Goal: Task Accomplishment & Management: Complete application form

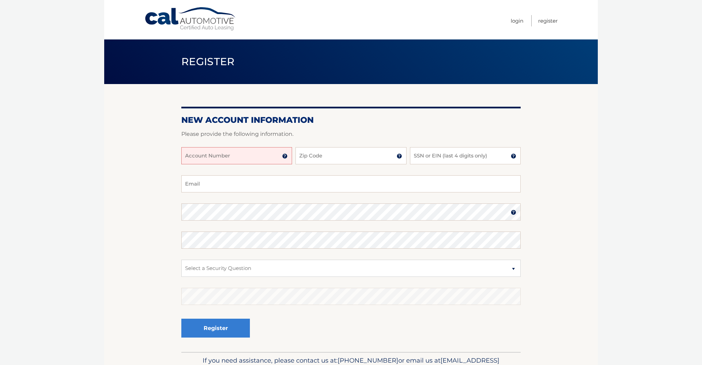
click at [242, 156] on input "Account Number" at bounding box center [236, 155] width 111 height 17
click at [265, 182] on input "Email" at bounding box center [350, 183] width 339 height 17
type input "[EMAIL_ADDRESS][DOMAIN_NAME]"
click at [242, 269] on select "Select a Security Question What was the name of your elementary school? What is…" at bounding box center [350, 268] width 339 height 17
select select "3"
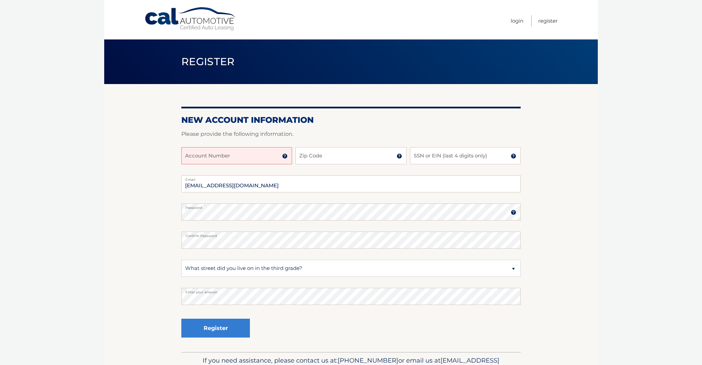
click at [228, 157] on input "Account Number" at bounding box center [236, 155] width 111 height 17
click at [325, 164] on div "Account Number 11 digit account number provided on your coupon book or Welcome …" at bounding box center [350, 161] width 339 height 28
click at [330, 158] on input "Zip Code" at bounding box center [350, 155] width 111 height 17
type input "33180"
click at [448, 157] on input "SSN or EIN (last 4 digits only)" at bounding box center [465, 155] width 111 height 17
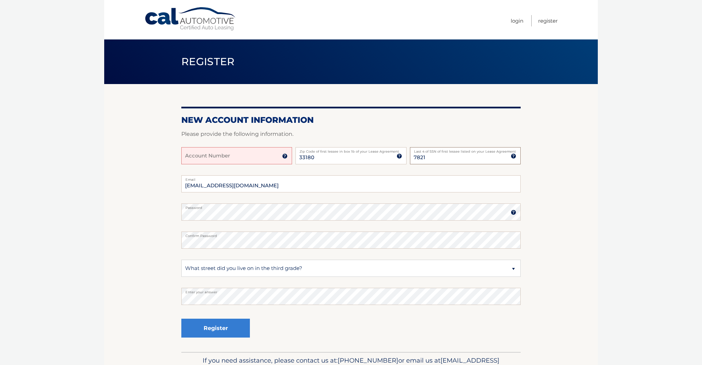
type input "7821"
click at [203, 152] on input "Account Number" at bounding box center [236, 155] width 111 height 17
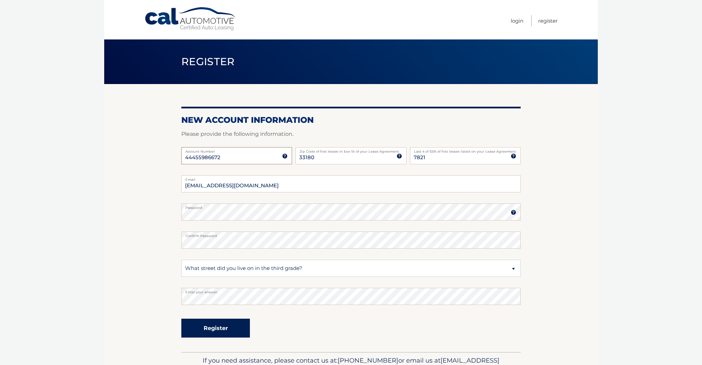
type input "44455986672"
click at [222, 329] on button "Register" at bounding box center [215, 327] width 69 height 19
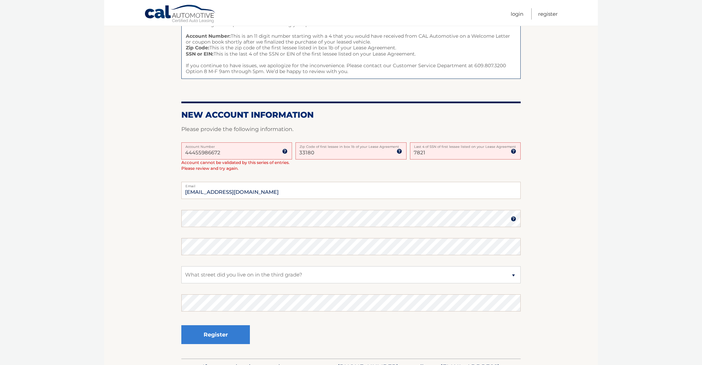
scroll to position [92, 0]
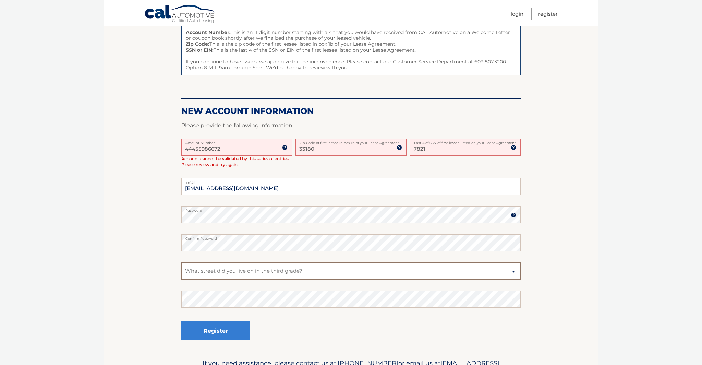
click at [213, 268] on select "Select a Security Question What was the name of your elementary school? What is…" at bounding box center [350, 270] width 339 height 17
click at [221, 270] on select "Select a Security Question What was the name of your elementary school? What is…" at bounding box center [350, 270] width 339 height 17
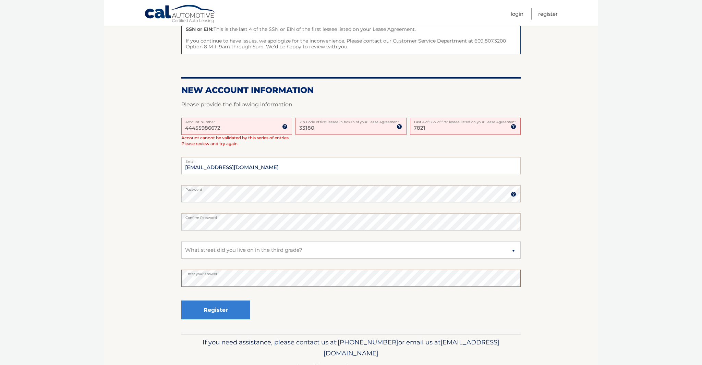
scroll to position [115, 0]
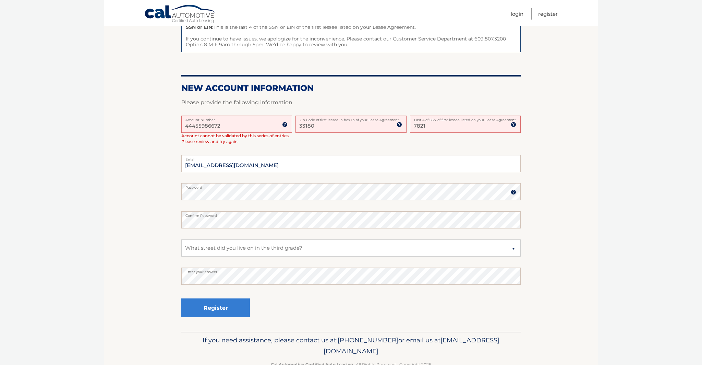
drag, startPoint x: 195, startPoint y: 126, endPoint x: 239, endPoint y: 125, distance: 43.5
click at [195, 126] on input "44455986672" at bounding box center [236, 124] width 111 height 17
click at [202, 125] on input "44455986672" at bounding box center [236, 124] width 111 height 17
click at [210, 124] on input "44455986672" at bounding box center [236, 124] width 111 height 17
click at [207, 125] on input "44455986672" at bounding box center [236, 124] width 111 height 17
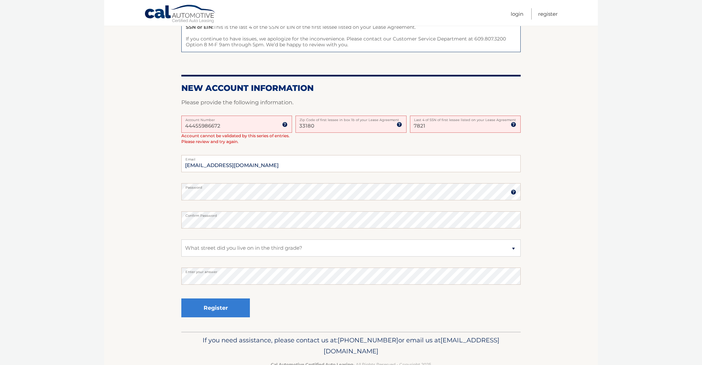
drag, startPoint x: 231, startPoint y: 123, endPoint x: 276, endPoint y: 118, distance: 45.6
click at [231, 123] on input "44455986672" at bounding box center [236, 124] width 111 height 17
click at [205, 310] on button "Register" at bounding box center [215, 307] width 69 height 19
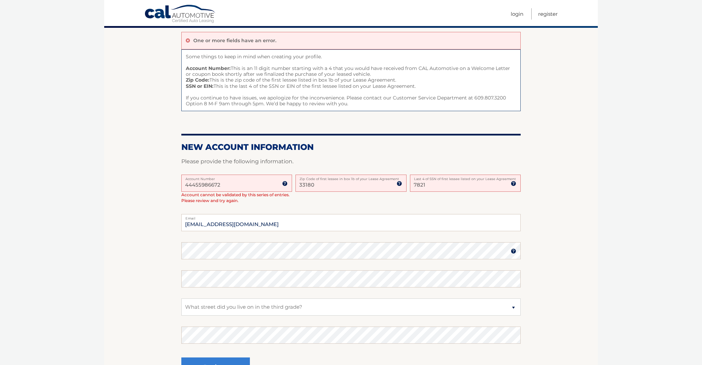
scroll to position [57, 0]
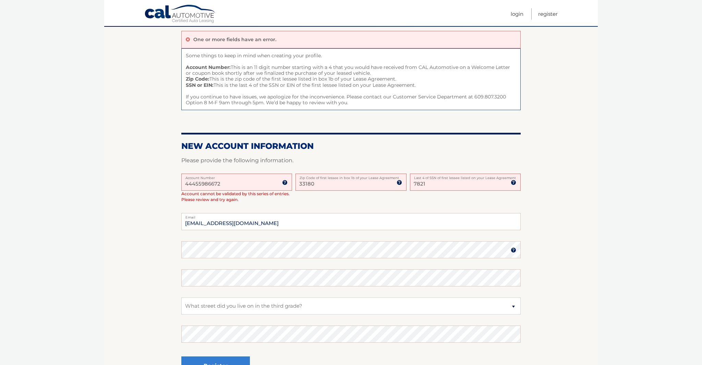
drag, startPoint x: 187, startPoint y: 186, endPoint x: 192, endPoint y: 186, distance: 4.8
click at [187, 186] on input "44455986672" at bounding box center [236, 181] width 111 height 17
click at [286, 183] on img at bounding box center [284, 182] width 5 height 5
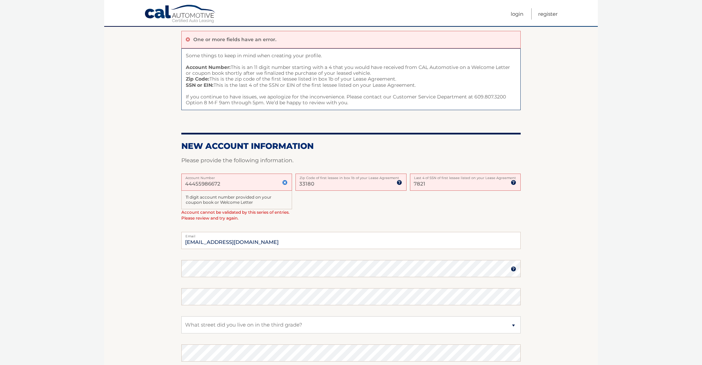
click at [334, 215] on div "44455986672 Account Number 11 digit account number provided on your coupon book…" at bounding box center [350, 202] width 339 height 58
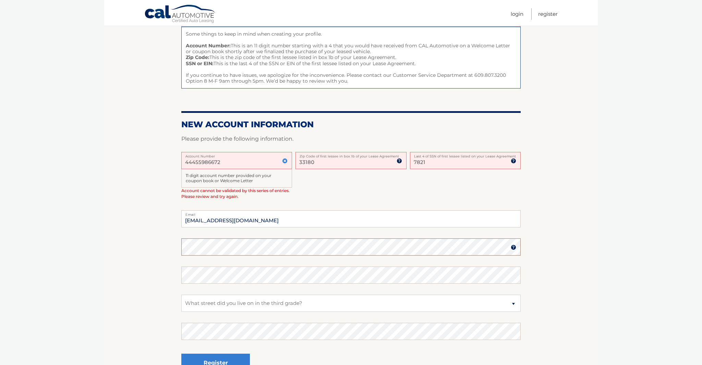
scroll to position [79, 0]
drag, startPoint x: 309, startPoint y: 161, endPoint x: 288, endPoint y: 160, distance: 21.3
click at [288, 160] on div "44455986672 Account Number 11 digit account number provided on your coupon book…" at bounding box center [350, 181] width 339 height 58
type input "33160"
click at [214, 299] on select "Select a Security Question What was the name of your elementary school? What is…" at bounding box center [350, 302] width 339 height 17
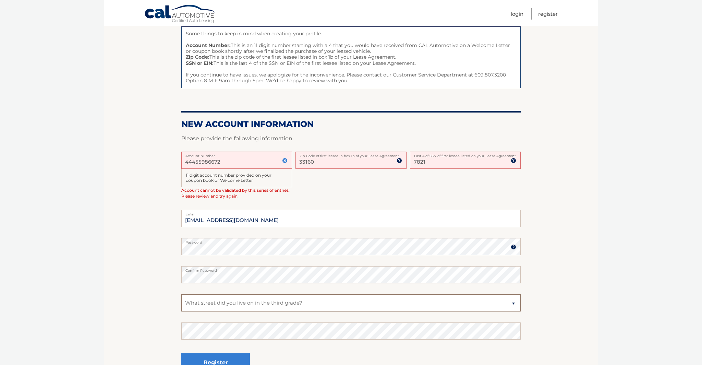
select select "1"
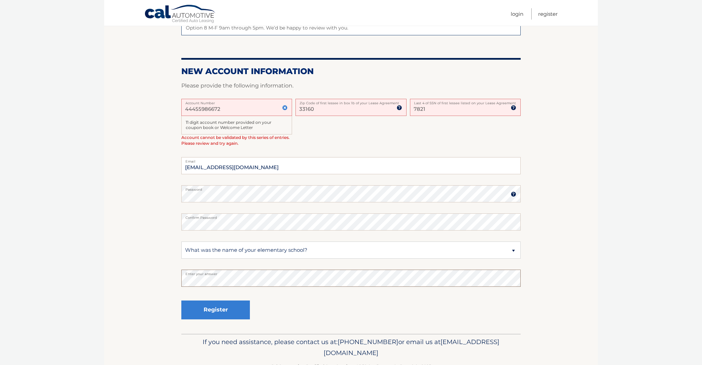
scroll to position [133, 0]
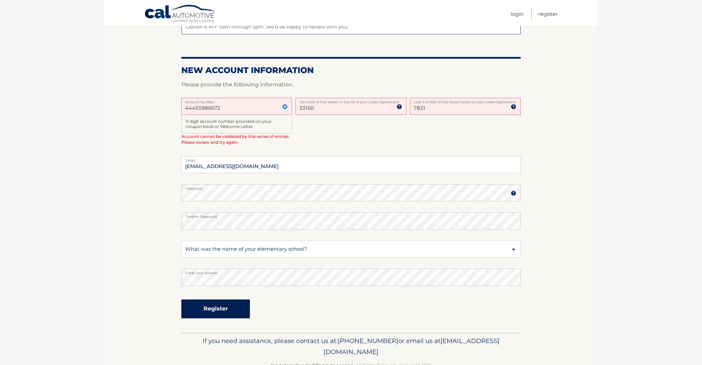
click at [202, 309] on button "Register" at bounding box center [215, 308] width 69 height 19
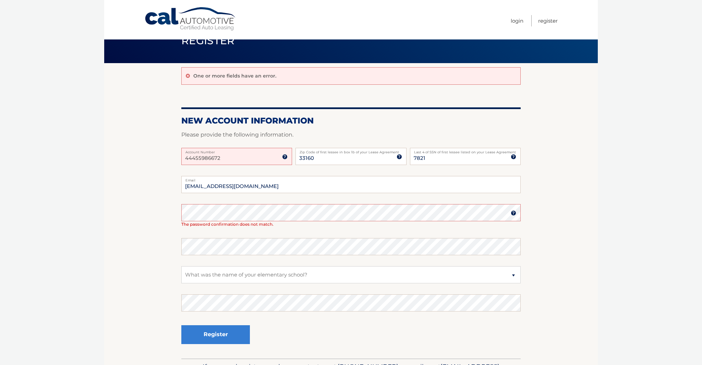
scroll to position [22, 0]
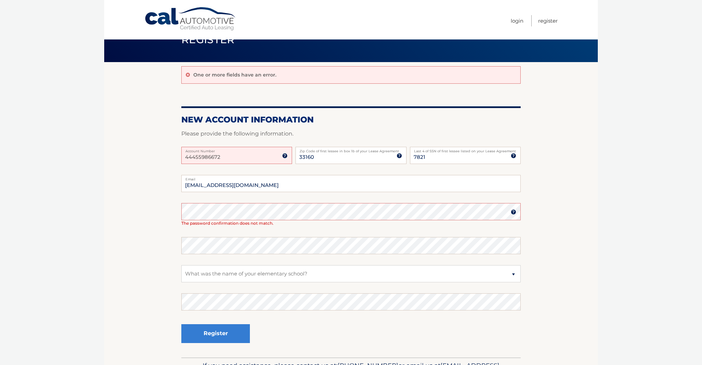
drag, startPoint x: 187, startPoint y: 152, endPoint x: 154, endPoint y: 151, distance: 33.6
click at [154, 151] on section "One or more fields have an error. New Account Information Please provide the fo…" at bounding box center [351, 209] width 494 height 295
drag, startPoint x: 352, startPoint y: 155, endPoint x: 286, endPoint y: 154, distance: 65.8
click at [286, 154] on div "44455986672 Account Number 11 digit account number provided on your coupon book…" at bounding box center [350, 161] width 339 height 28
type input "33180"
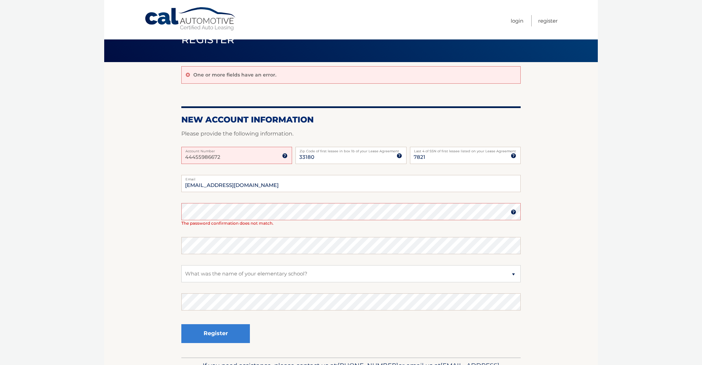
click at [196, 154] on input "44455986672" at bounding box center [236, 155] width 111 height 17
click at [203, 159] on input "44455986672" at bounding box center [236, 155] width 111 height 17
click at [208, 159] on input "44455986672" at bounding box center [236, 155] width 111 height 17
click at [214, 159] on input "44455986672" at bounding box center [236, 155] width 111 height 17
click at [222, 159] on input "44455986672" at bounding box center [236, 155] width 111 height 17
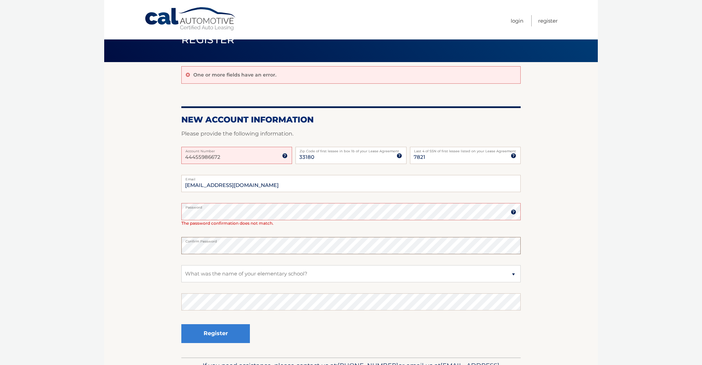
click at [154, 238] on section "One or more fields have an error. New Account Information Please provide the fo…" at bounding box center [351, 209] width 494 height 295
click at [223, 273] on select "Select a Security Question What was the name of your elementary school? What is…" at bounding box center [350, 273] width 339 height 17
click at [253, 273] on select "Select a Security Question What was the name of your elementary school? What is…" at bounding box center [350, 273] width 339 height 17
select select "3"
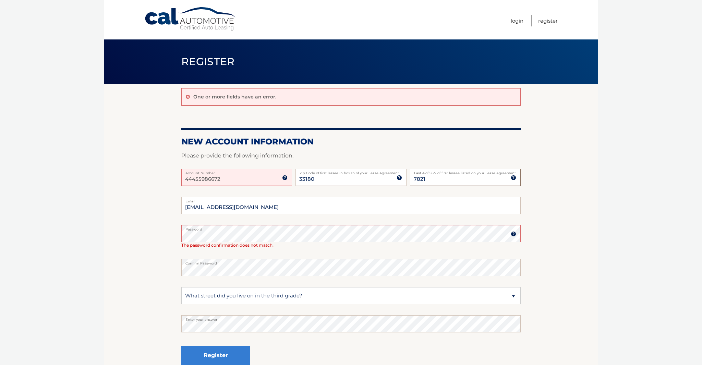
drag, startPoint x: 429, startPoint y: 179, endPoint x: 408, endPoint y: 178, distance: 20.6
click at [408, 178] on div "44455986672 Account Number 11 digit account number provided on your coupon book…" at bounding box center [350, 183] width 339 height 28
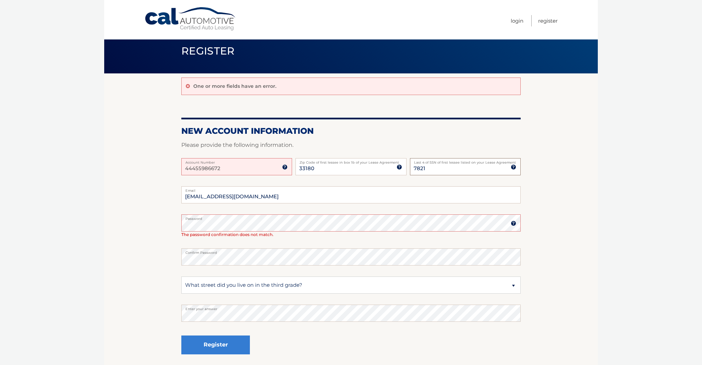
scroll to position [10, 0]
click at [156, 218] on section "One or more fields have an error. New Account Information Please provide the fo…" at bounding box center [351, 221] width 494 height 295
click at [158, 221] on section "One or more fields have an error. New Account Information Please provide the fo…" at bounding box center [351, 221] width 494 height 295
click at [174, 256] on section "One or more fields have an error. New Account Information Please provide the fo…" at bounding box center [351, 221] width 494 height 295
click at [165, 221] on section "One or more fields have an error. New Account Information Please provide the fo…" at bounding box center [351, 221] width 494 height 295
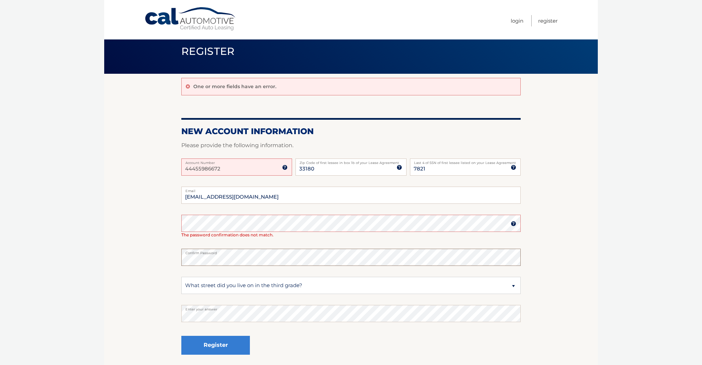
click at [149, 256] on section "One or more fields have an error. New Account Information Please provide the fo…" at bounding box center [351, 221] width 494 height 295
click at [208, 346] on button "Register" at bounding box center [215, 345] width 69 height 19
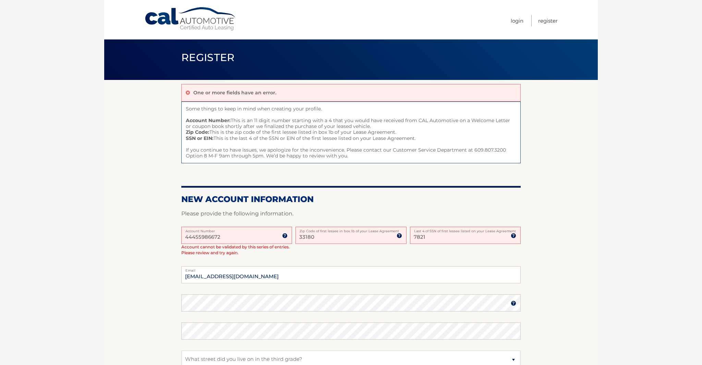
scroll to position [6, 0]
